Goal: Task Accomplishment & Management: Manage account settings

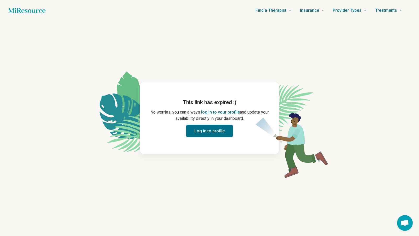
click at [220, 132] on button "Log in to profile" at bounding box center [209, 131] width 47 height 13
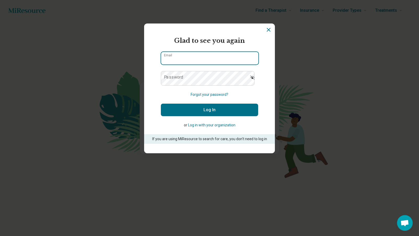
click at [222, 62] on input "Email" at bounding box center [209, 58] width 97 height 13
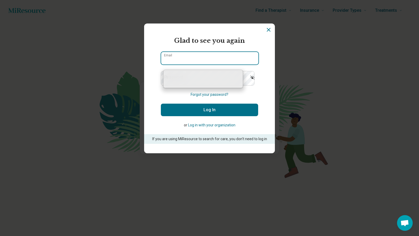
type input "*"
click at [211, 76] on form "Glad to see you again Email Password Forgot your password? Log In or Log in wit…" at bounding box center [209, 90] width 97 height 108
click at [186, 63] on input "Email" at bounding box center [209, 58] width 97 height 13
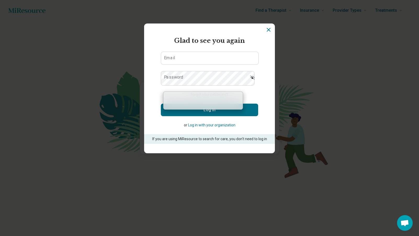
click at [199, 99] on form "Glad to see you again Email Password Forgot your password? Log In or Log in wit…" at bounding box center [209, 90] width 97 height 108
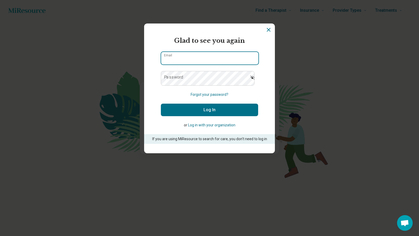
click at [201, 63] on input "Email" at bounding box center [209, 58] width 97 height 13
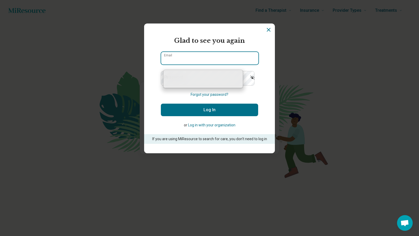
type input "*"
click at [267, 29] on icon "Dismiss" at bounding box center [268, 29] width 3 height 3
